Goal: Transaction & Acquisition: Book appointment/travel/reservation

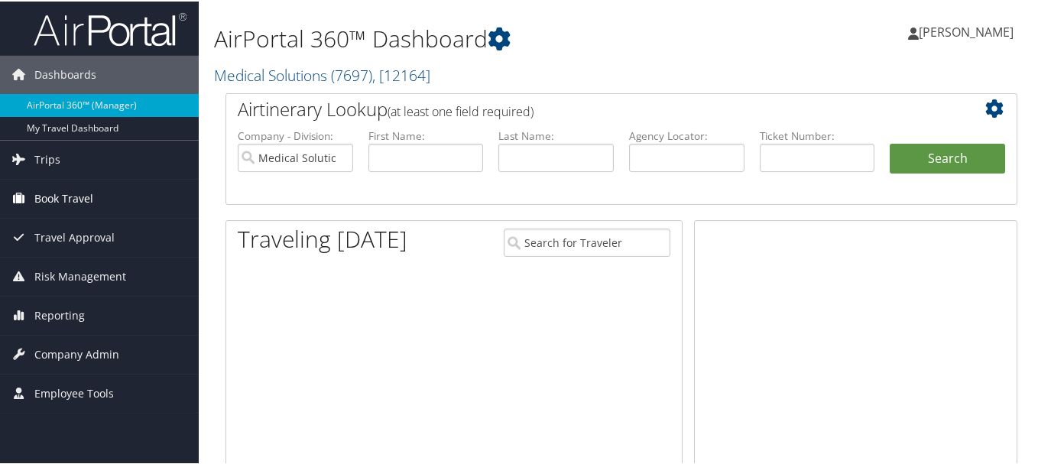
click at [47, 206] on span "Book Travel" at bounding box center [63, 197] width 59 height 38
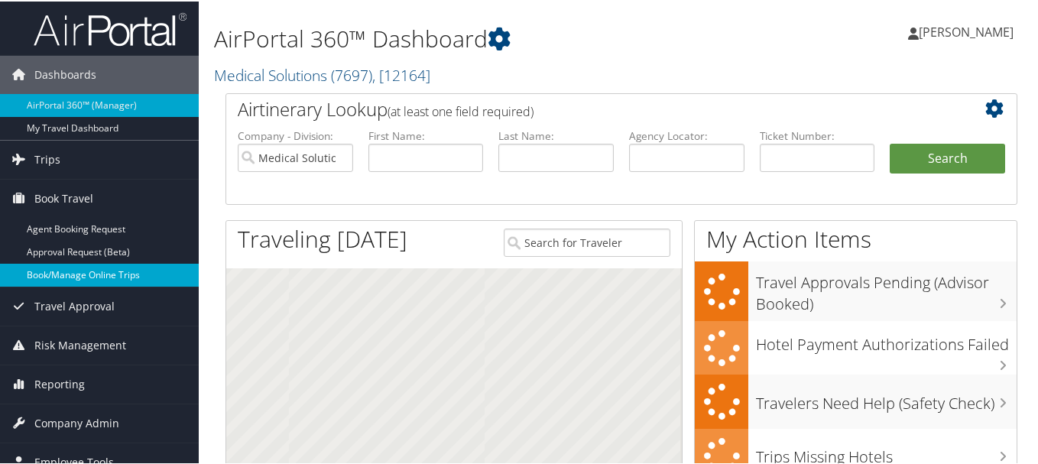
click at [48, 266] on link "Book/Manage Online Trips" at bounding box center [99, 273] width 199 height 23
